Goal: Task Accomplishment & Management: Manage account settings

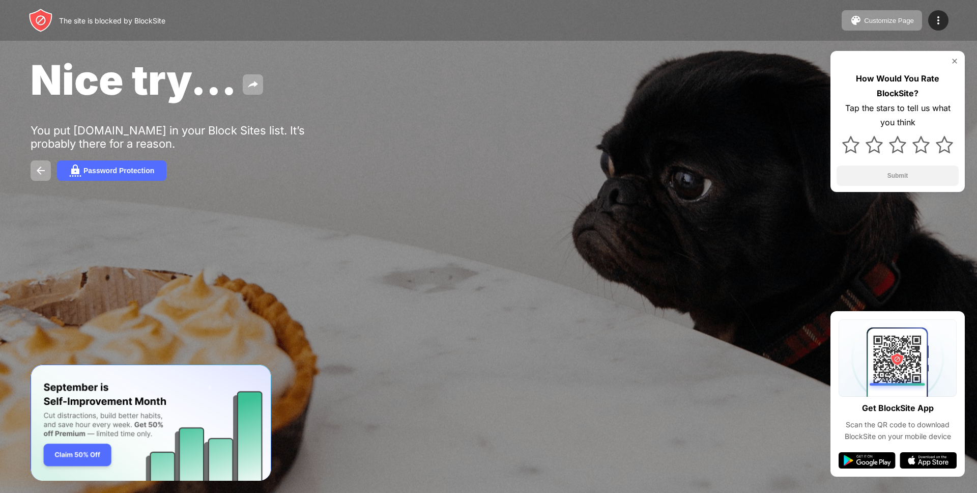
drag, startPoint x: 308, startPoint y: 267, endPoint x: 239, endPoint y: 232, distance: 77.4
click at [308, 267] on div at bounding box center [488, 246] width 977 height 493
click at [898, 19] on div "Customize Page" at bounding box center [889, 21] width 50 height 8
drag, startPoint x: 409, startPoint y: 93, endPoint x: 459, endPoint y: 86, distance: 49.8
click at [409, 93] on div "Nice try..." at bounding box center [397, 79] width 733 height 49
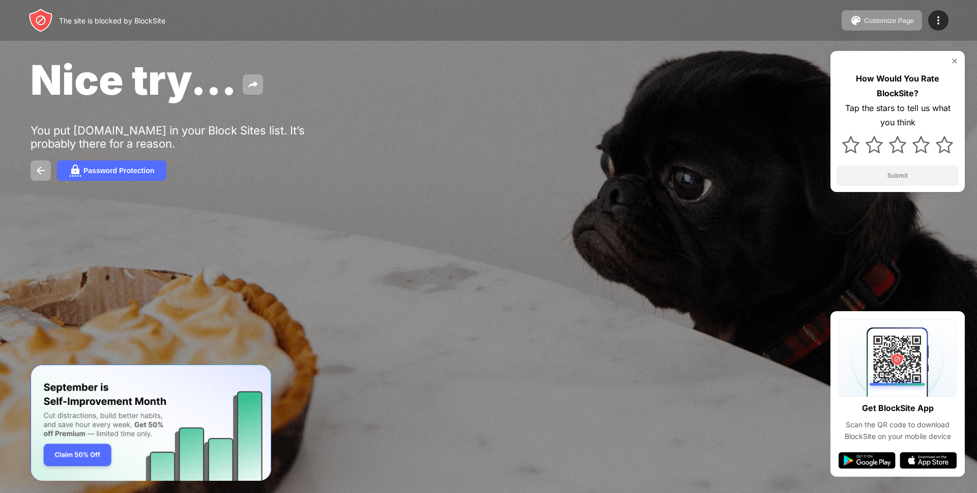
click at [955, 59] on img at bounding box center [955, 61] width 8 height 8
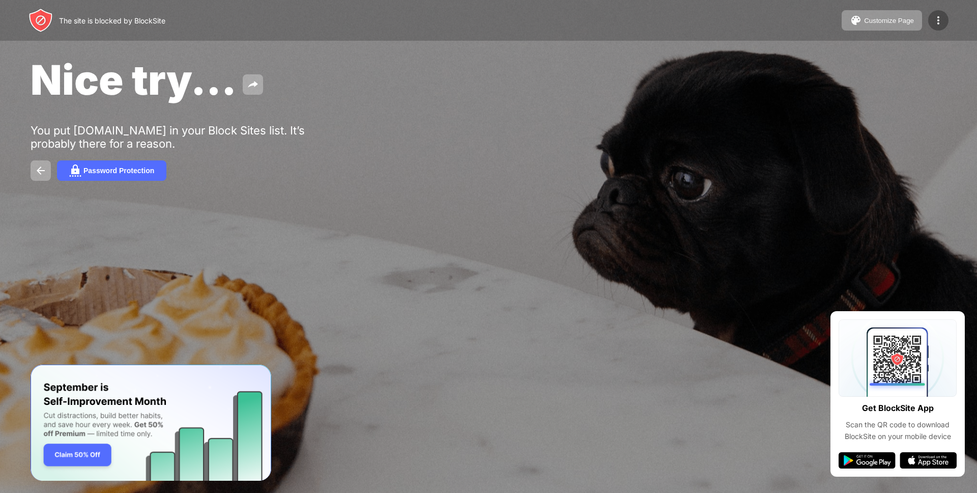
click at [938, 20] on img at bounding box center [938, 20] width 12 height 12
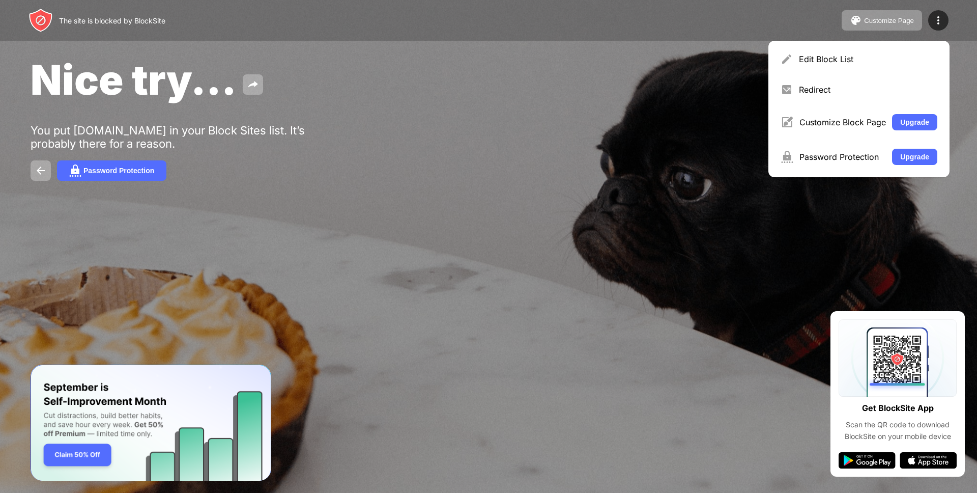
click at [846, 62] on div "Edit Block List" at bounding box center [868, 59] width 138 height 10
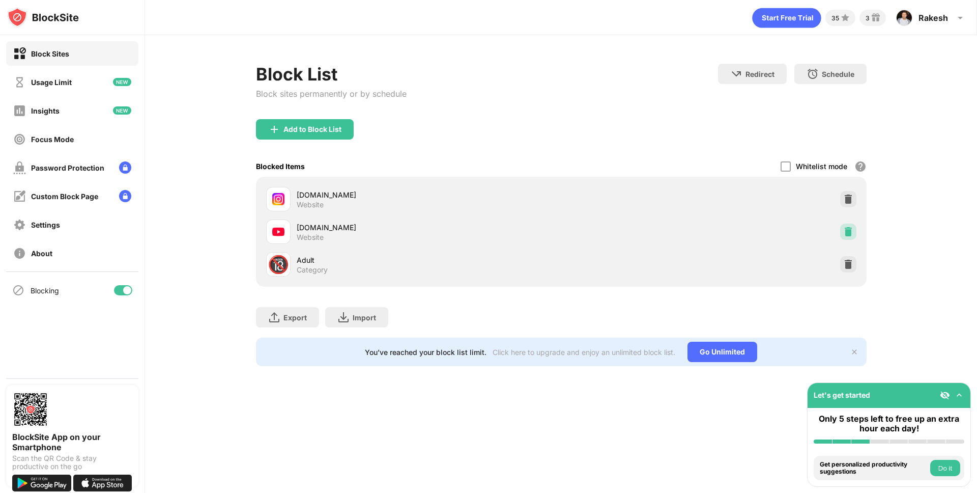
click at [846, 236] on img at bounding box center [848, 231] width 10 height 10
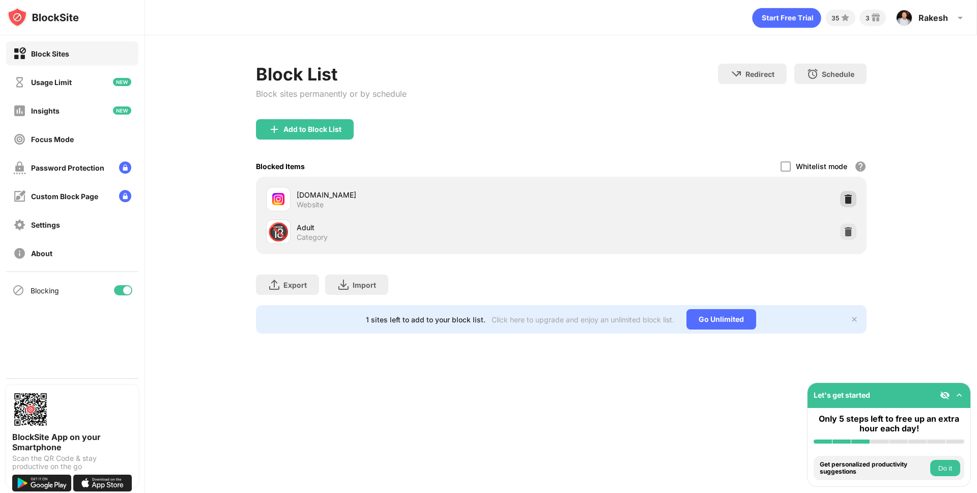
click at [852, 201] on img at bounding box center [848, 199] width 10 height 10
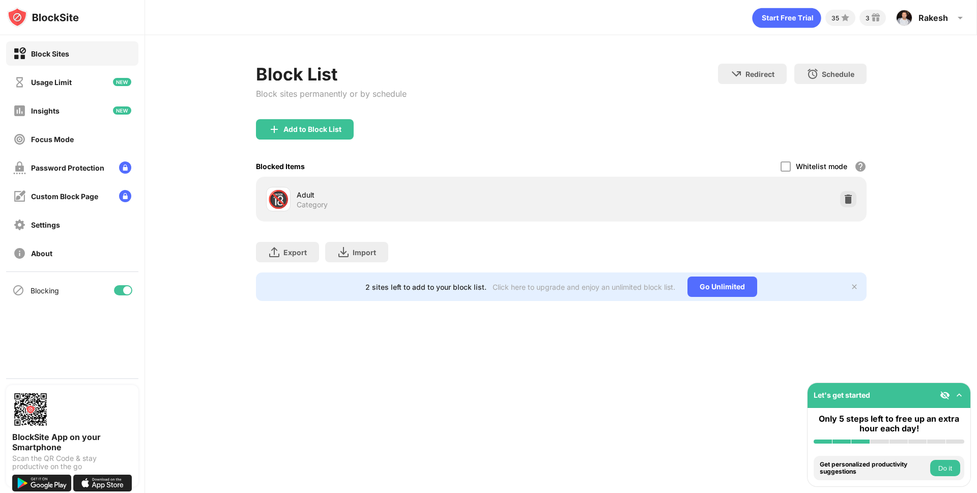
click at [584, 380] on div "35 3 Rakesh Rakesh Kumar View Account Insights Premium Rewards Settings Support…" at bounding box center [561, 246] width 832 height 493
